Goal: Task Accomplishment & Management: Manage account settings

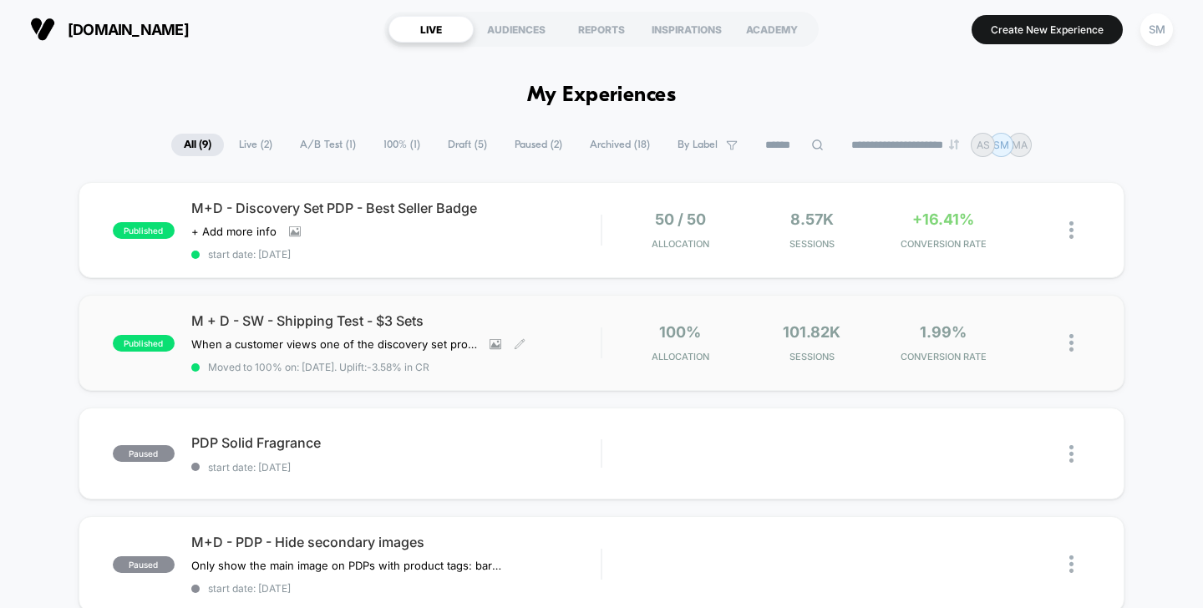
click at [370, 327] on span "M + D - SW - Shipping Test - $3 Sets" at bounding box center [396, 320] width 410 height 17
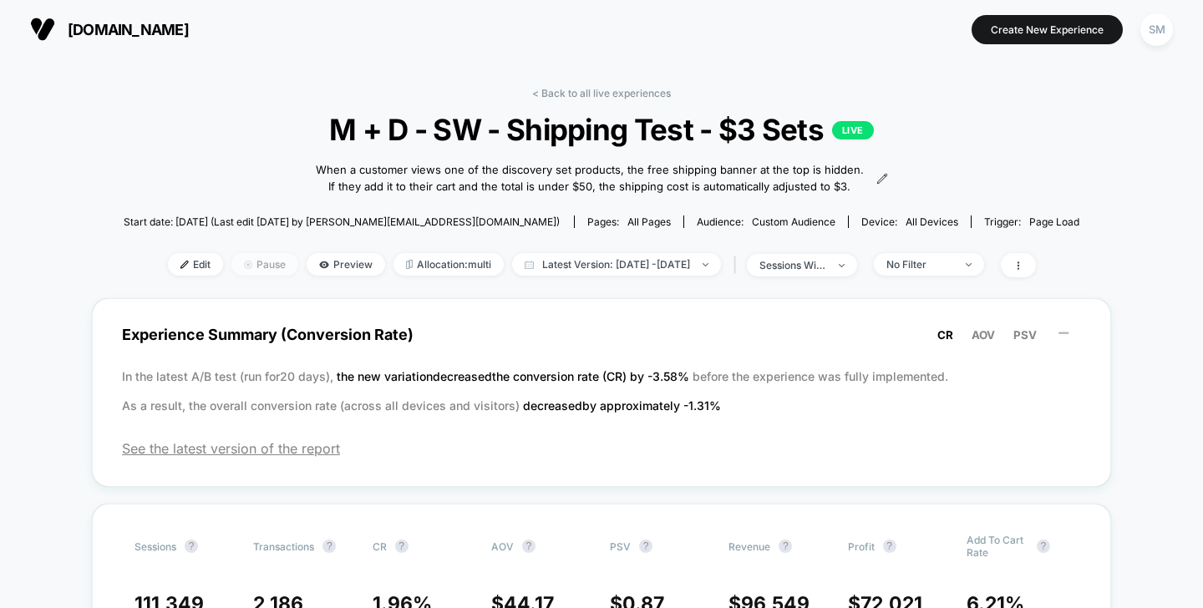
click at [237, 276] on span "Pause" at bounding box center [264, 264] width 67 height 23
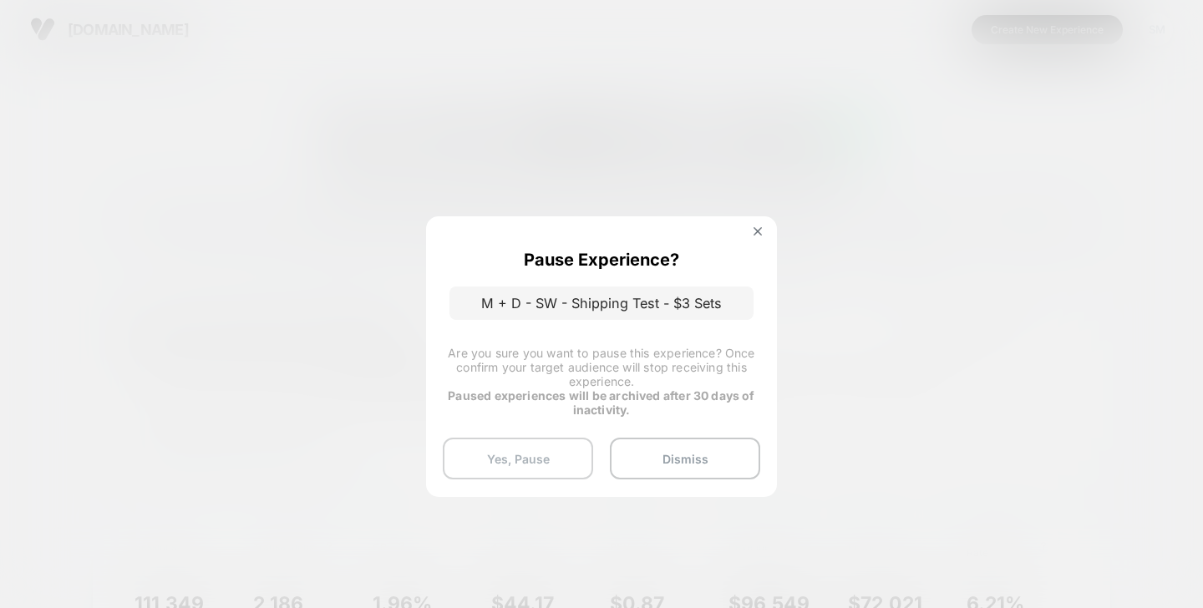
click at [553, 463] on button "Yes, Pause" at bounding box center [518, 459] width 150 height 42
